Goal: Book appointment/travel/reservation

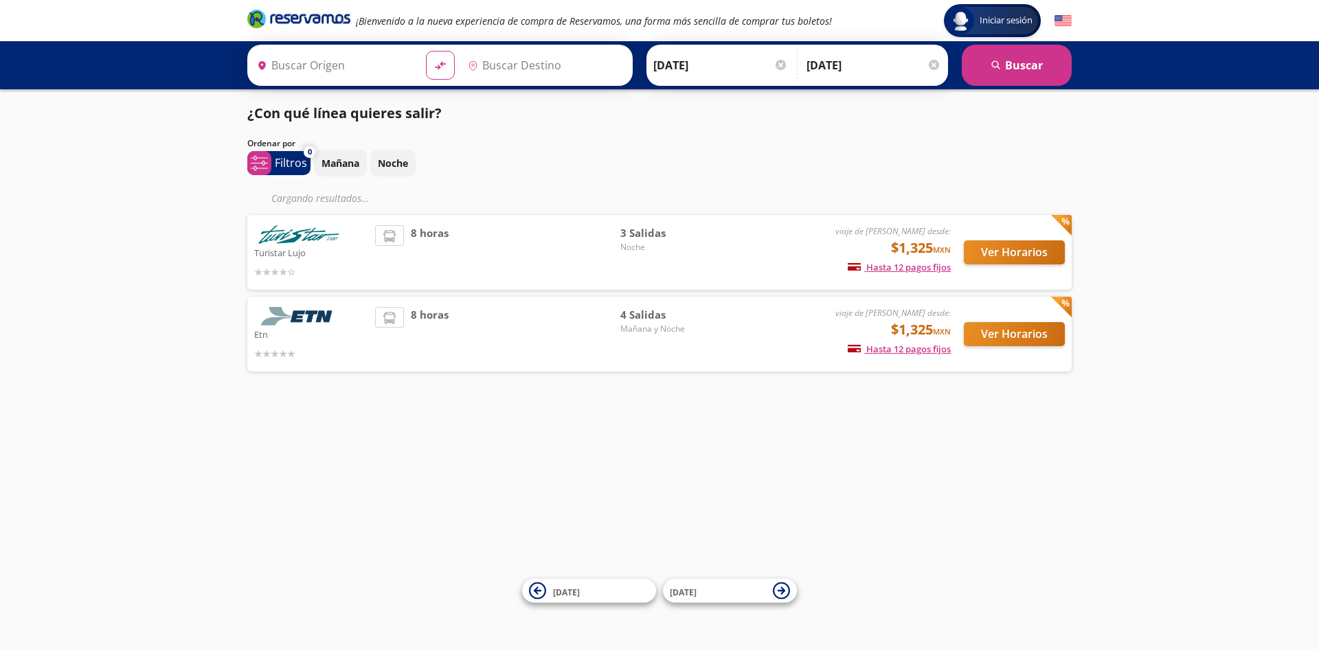
type input "[GEOGRAPHIC_DATA], [GEOGRAPHIC_DATA]"
type input "Central Zapopan, [GEOGRAPHIC_DATA]"
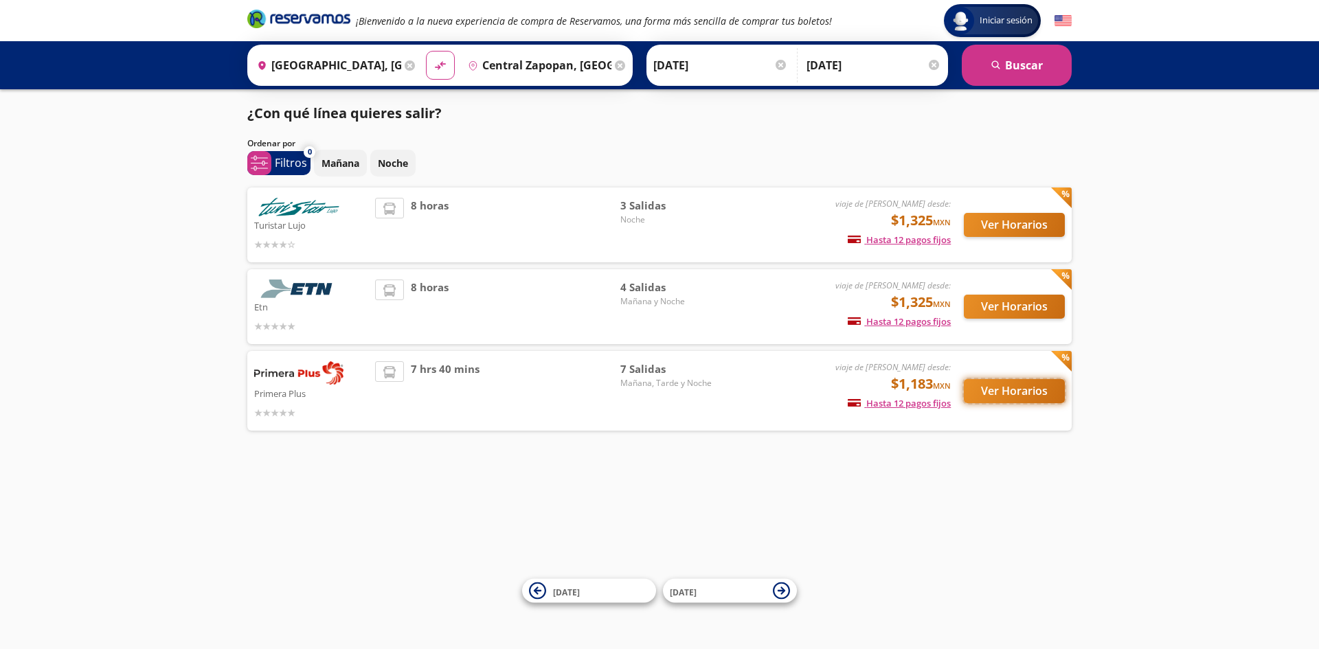
click at [1012, 387] on button "Ver Horarios" at bounding box center [1014, 391] width 101 height 24
click at [1010, 387] on button "Ver Horarios" at bounding box center [1014, 391] width 101 height 24
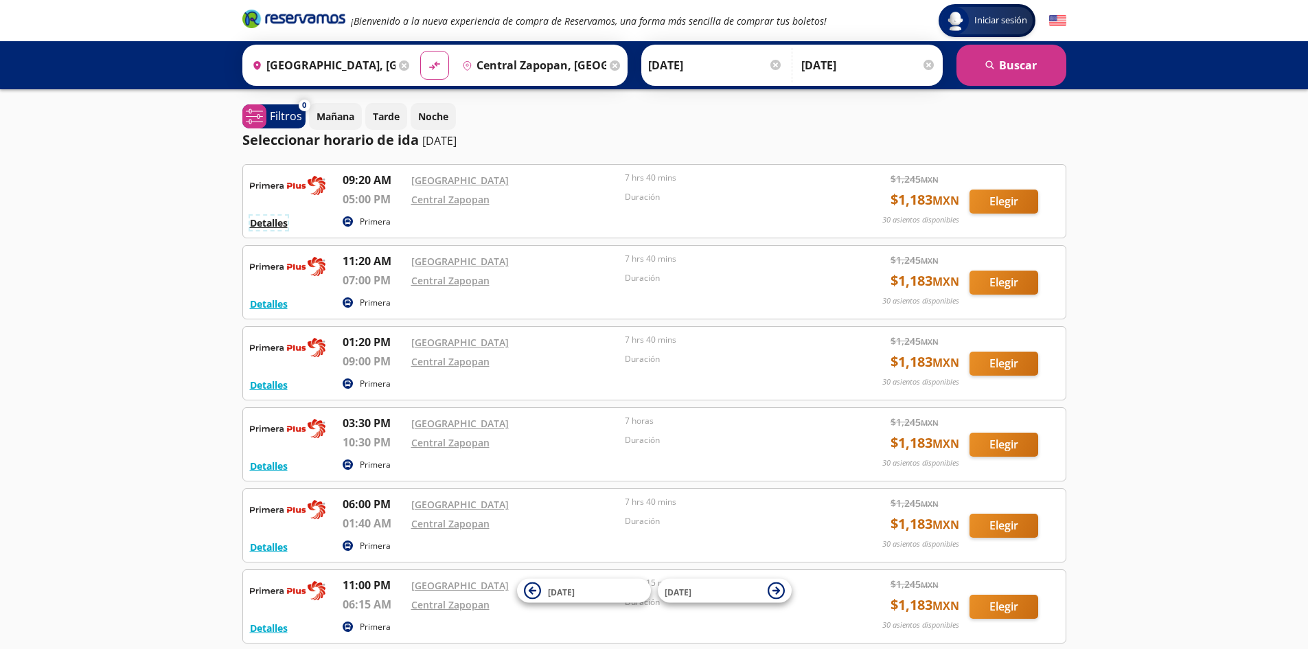
click at [281, 225] on button "Detalles" at bounding box center [269, 223] width 38 height 14
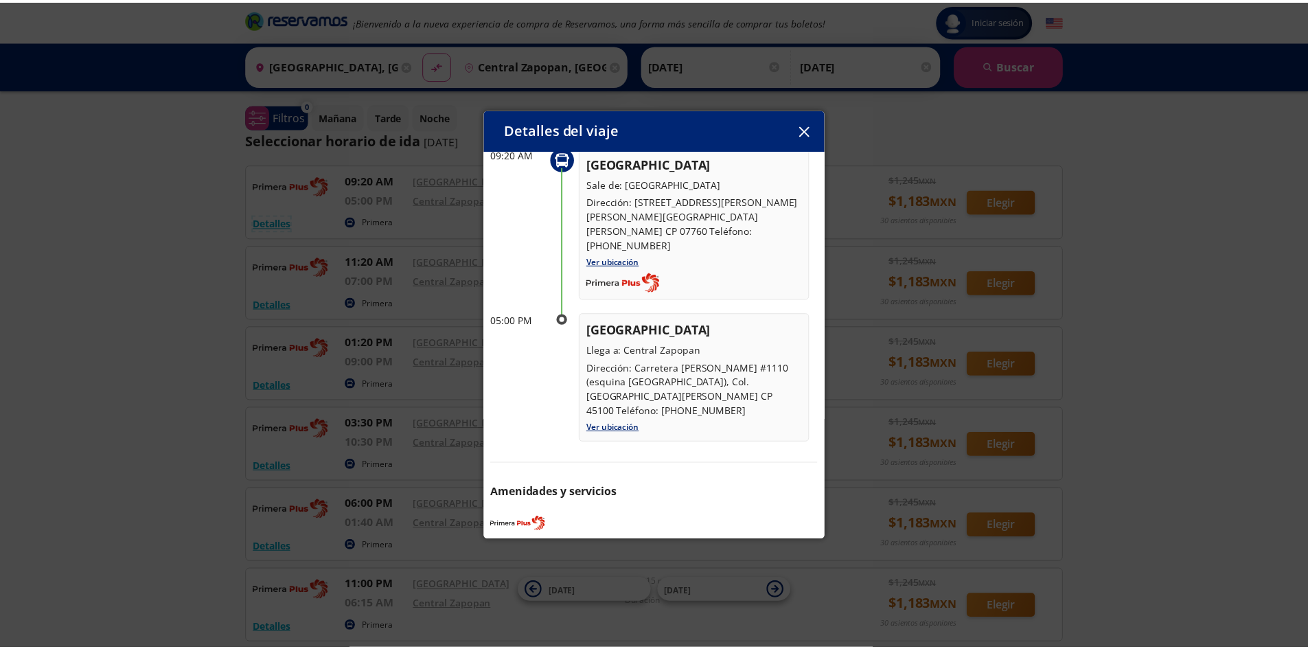
scroll to position [84, 0]
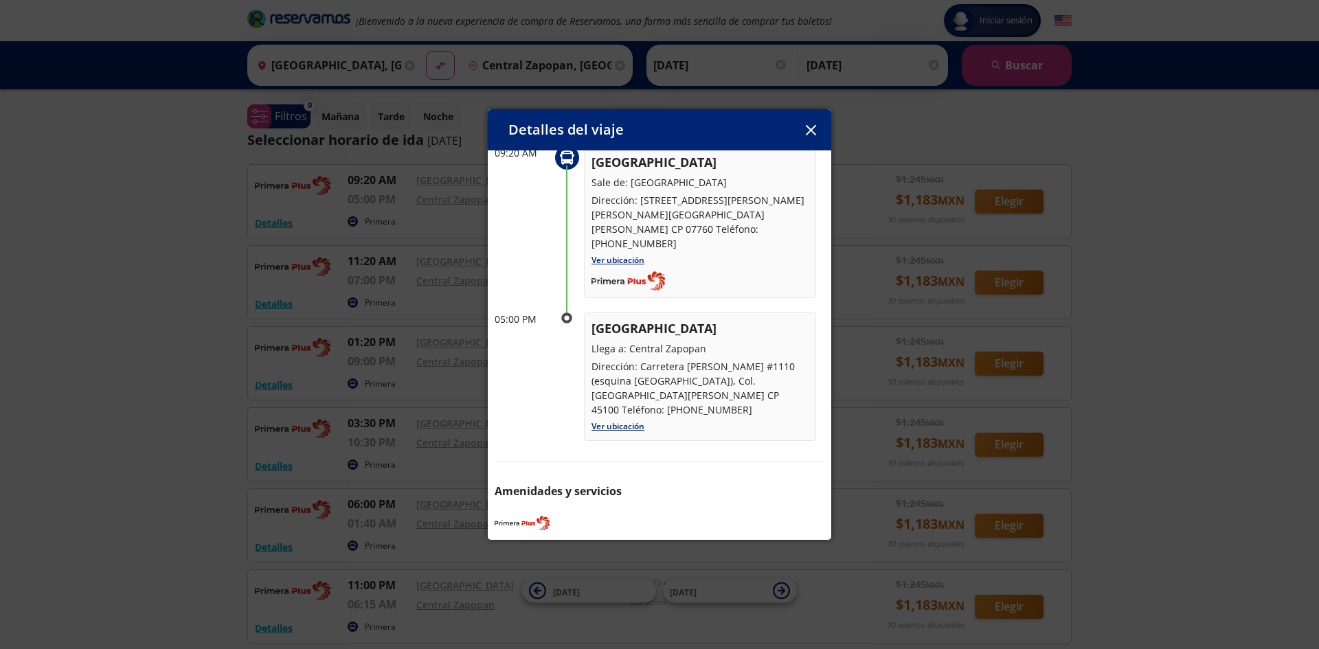
click at [809, 131] on icon "button" at bounding box center [810, 130] width 10 height 10
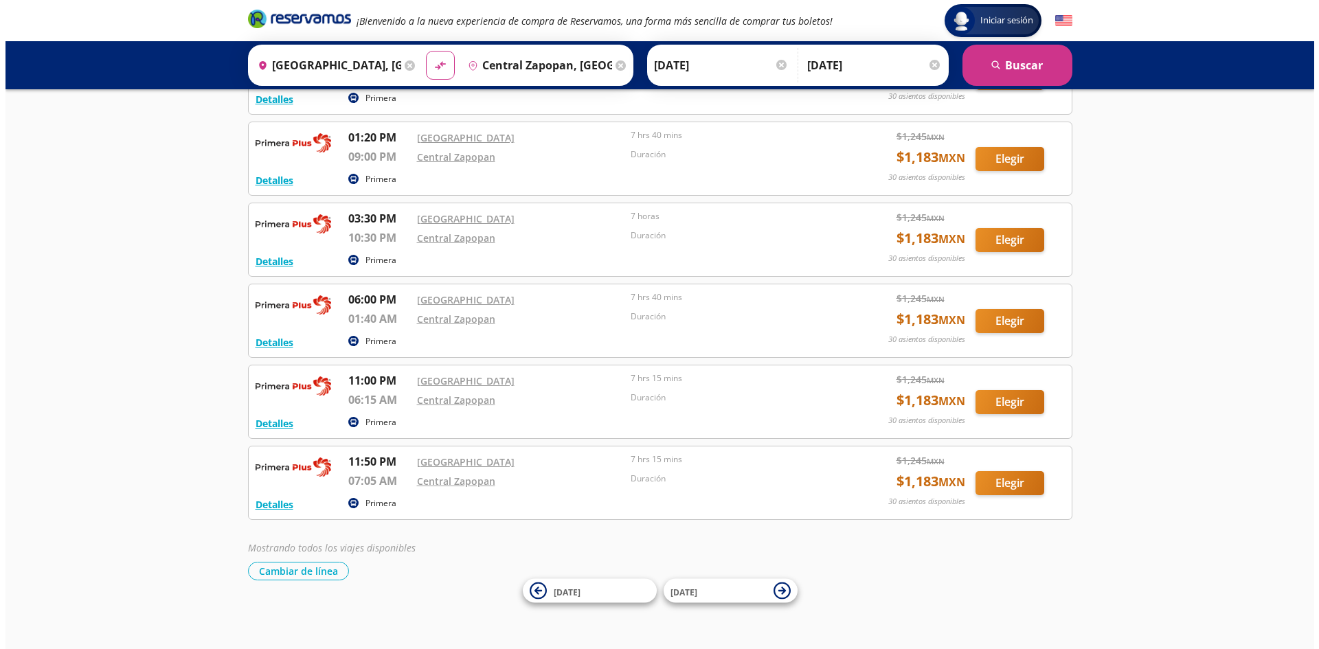
scroll to position [0, 0]
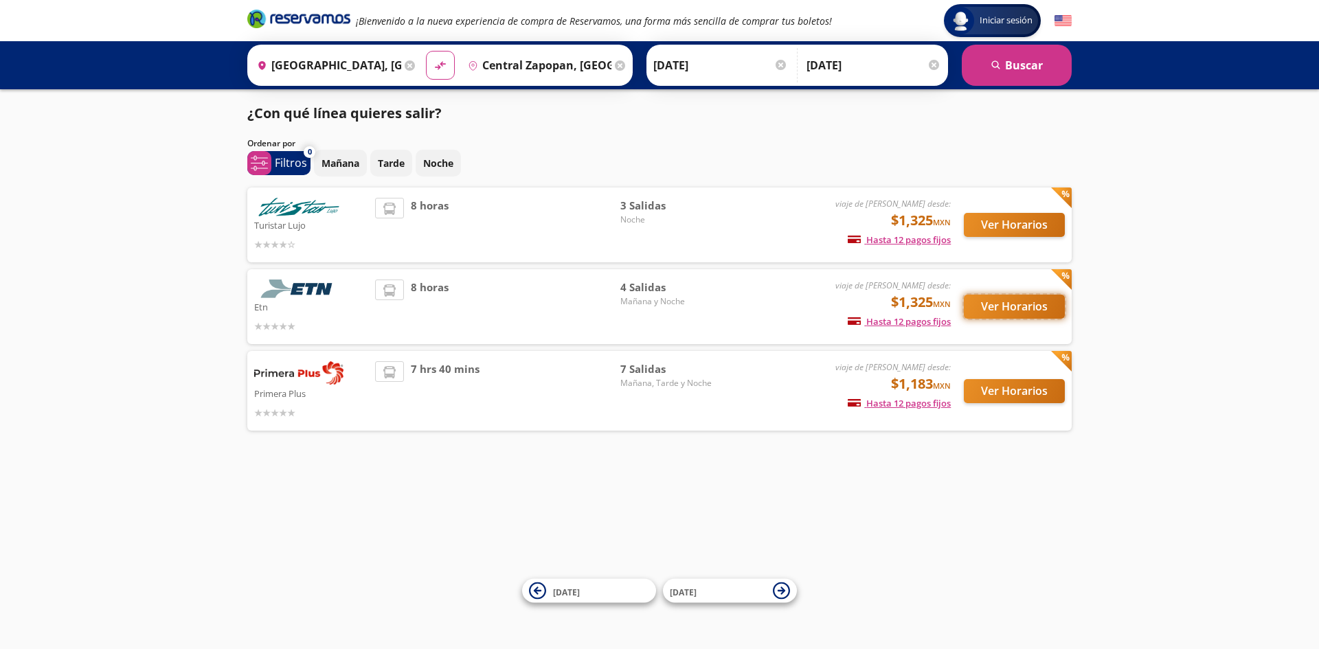
click at [987, 310] on button "Ver Horarios" at bounding box center [1014, 307] width 101 height 24
click at [997, 391] on button "Ver Horarios" at bounding box center [1014, 391] width 101 height 24
click at [1041, 226] on button "Ver Horarios" at bounding box center [1014, 225] width 101 height 24
